Goal: Task Accomplishment & Management: Manage account settings

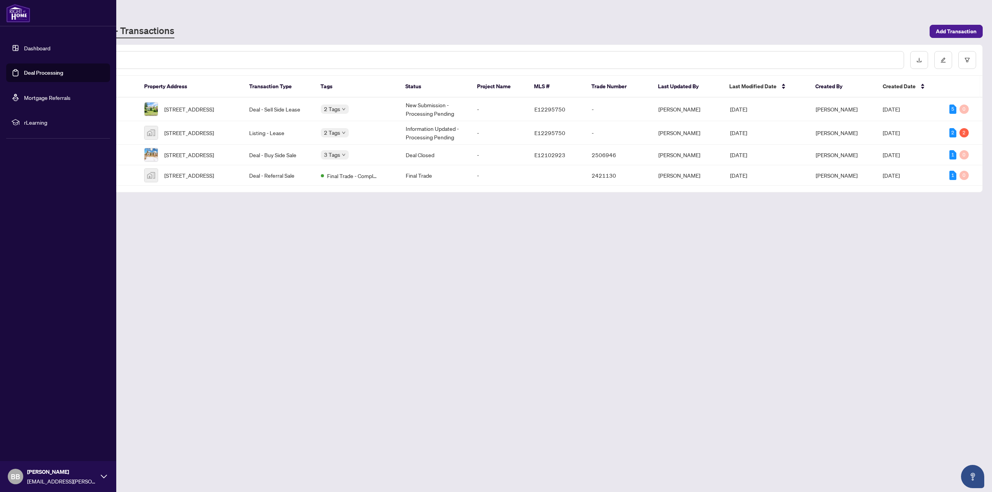
click at [30, 50] on link "Dashboard" at bounding box center [37, 48] width 26 height 7
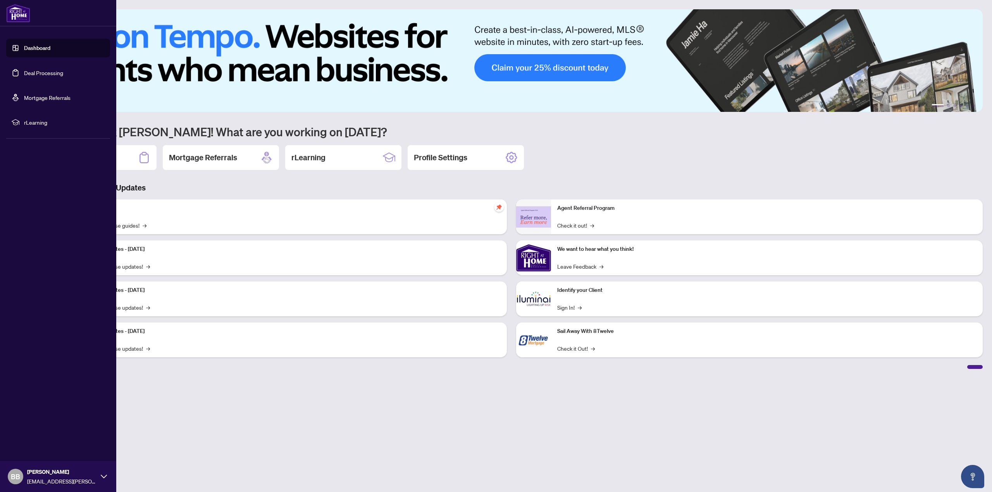
click at [31, 71] on link "Deal Processing" at bounding box center [43, 72] width 39 height 7
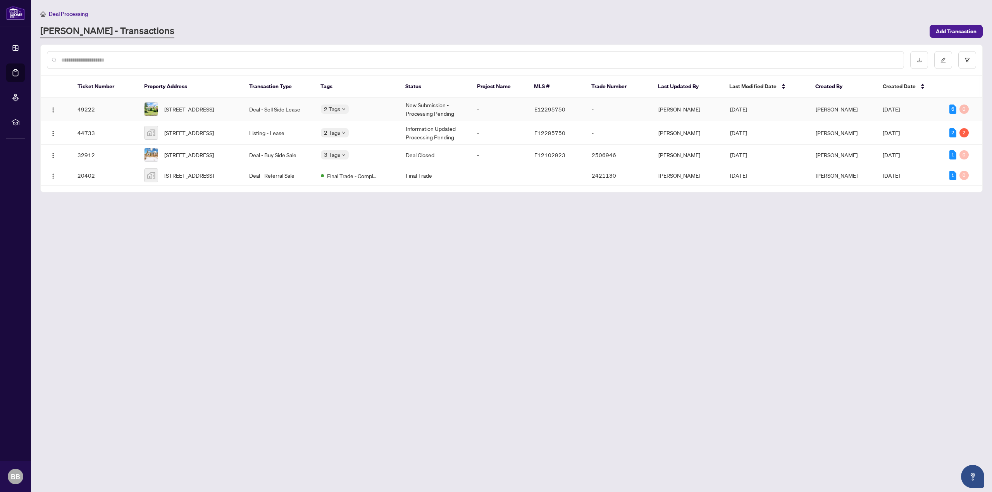
click at [96, 109] on td "49222" at bounding box center [104, 110] width 67 height 24
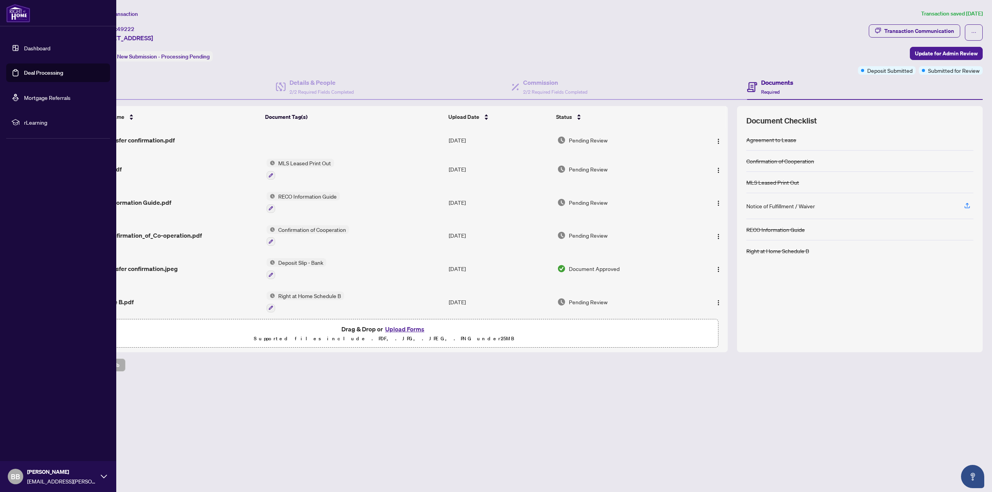
click at [24, 51] on link "Dashboard" at bounding box center [37, 48] width 26 height 7
